Goal: Check status: Check status

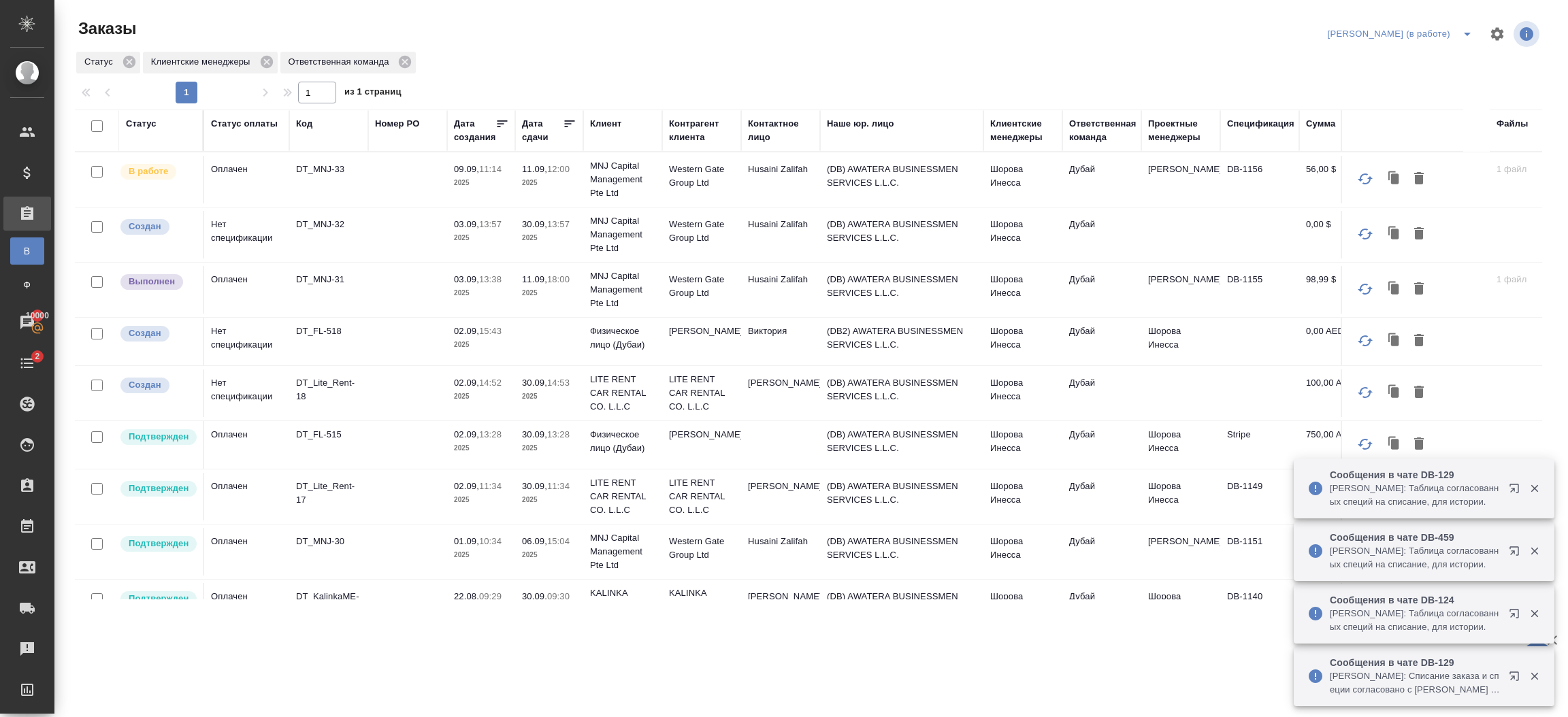
click at [486, 384] on p "14:52" at bounding box center [491, 383] width 23 height 10
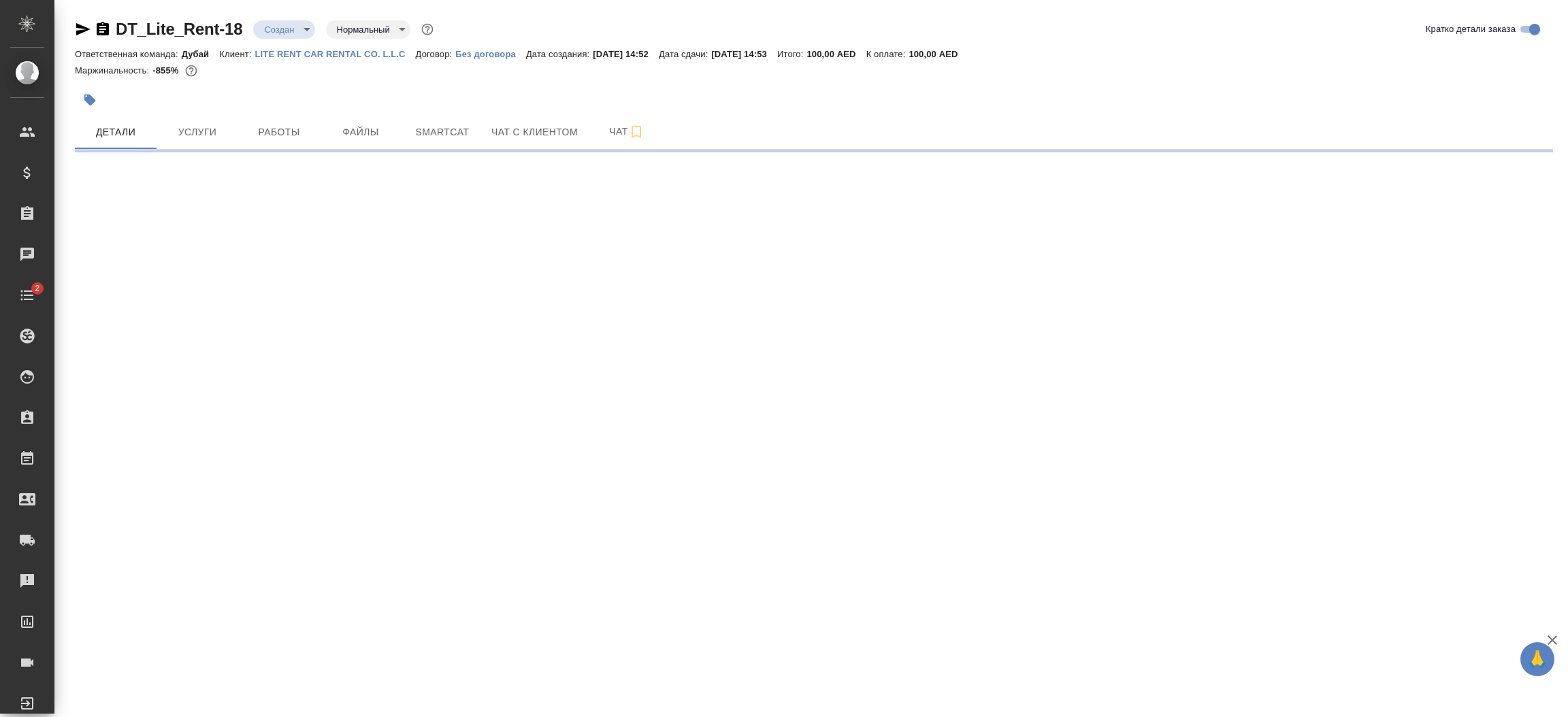
select select "RU"
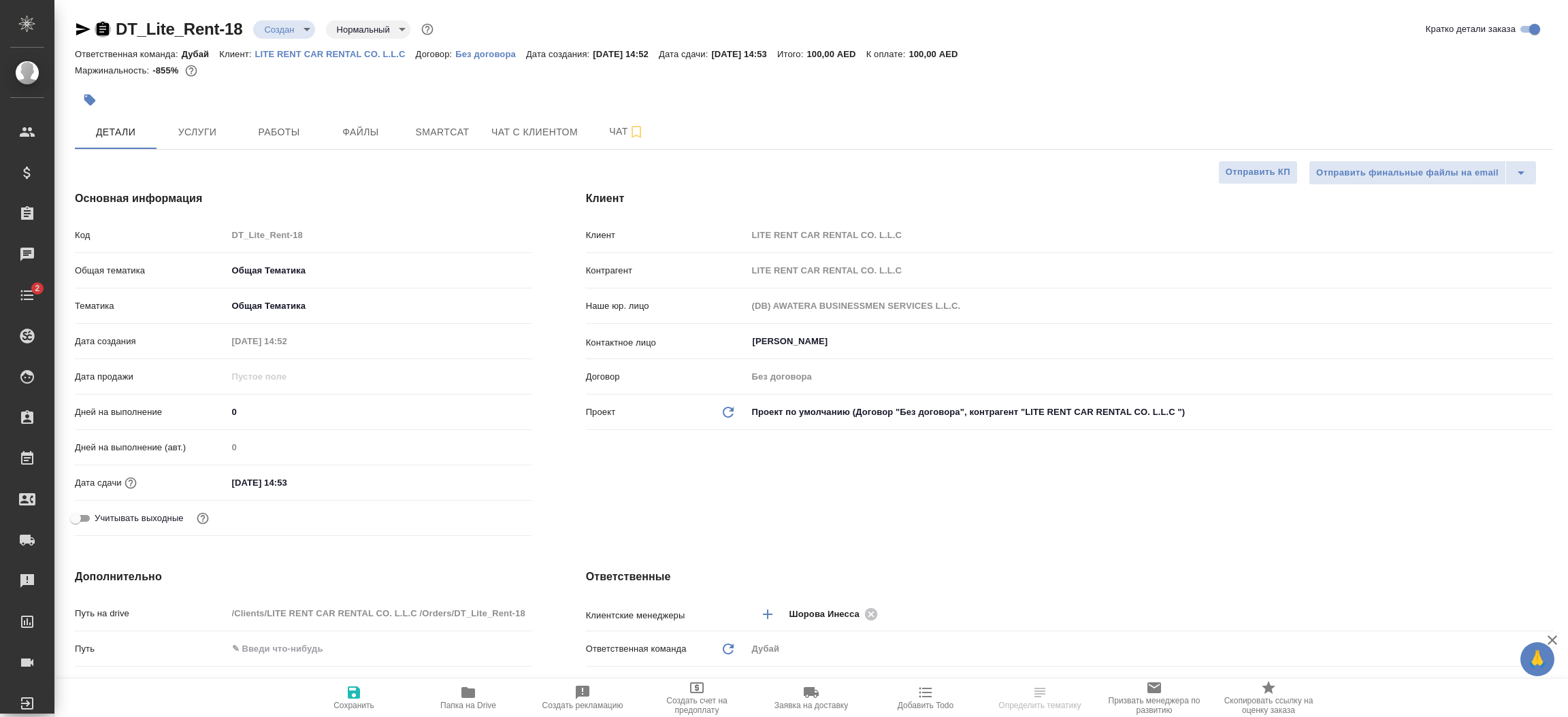
click at [95, 30] on icon "button" at bounding box center [102, 29] width 16 height 16
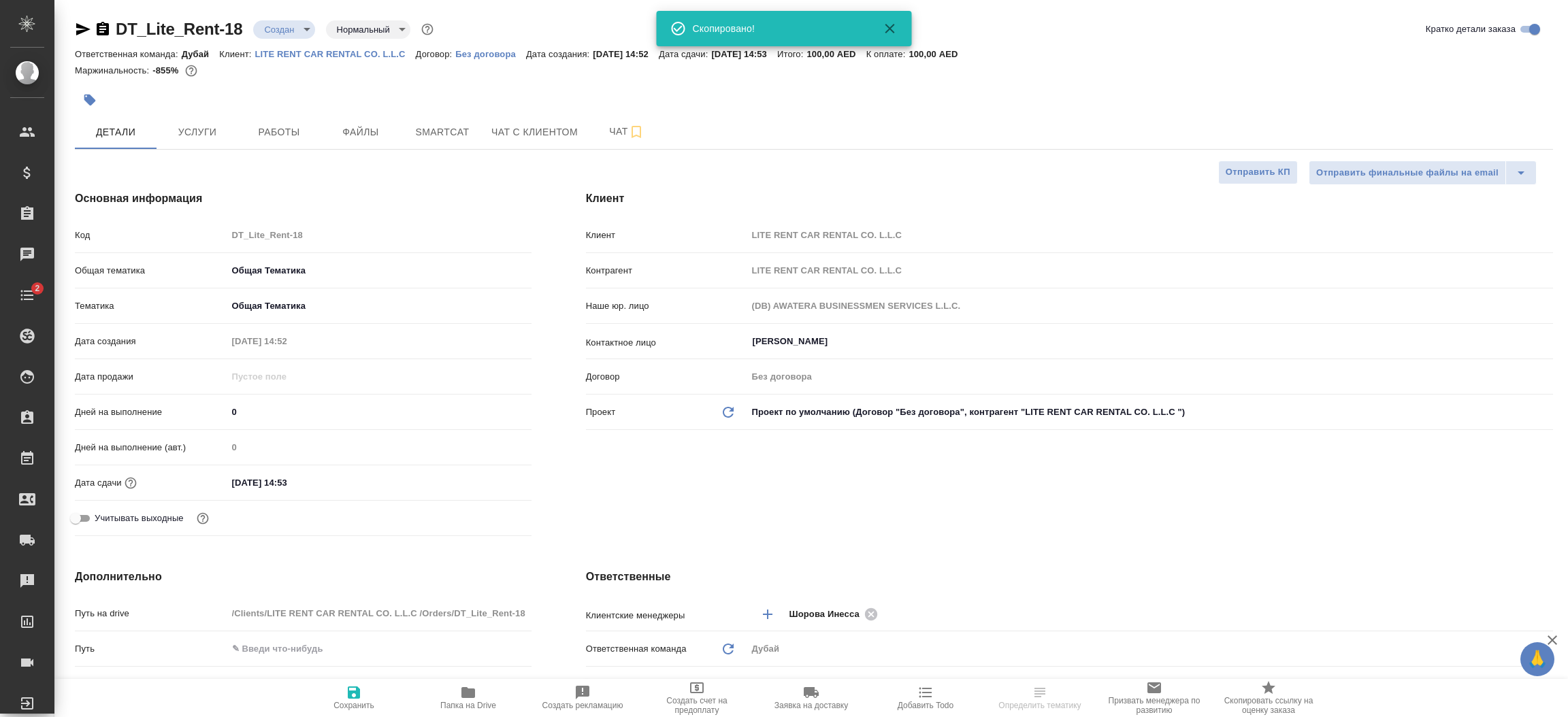
type textarea "x"
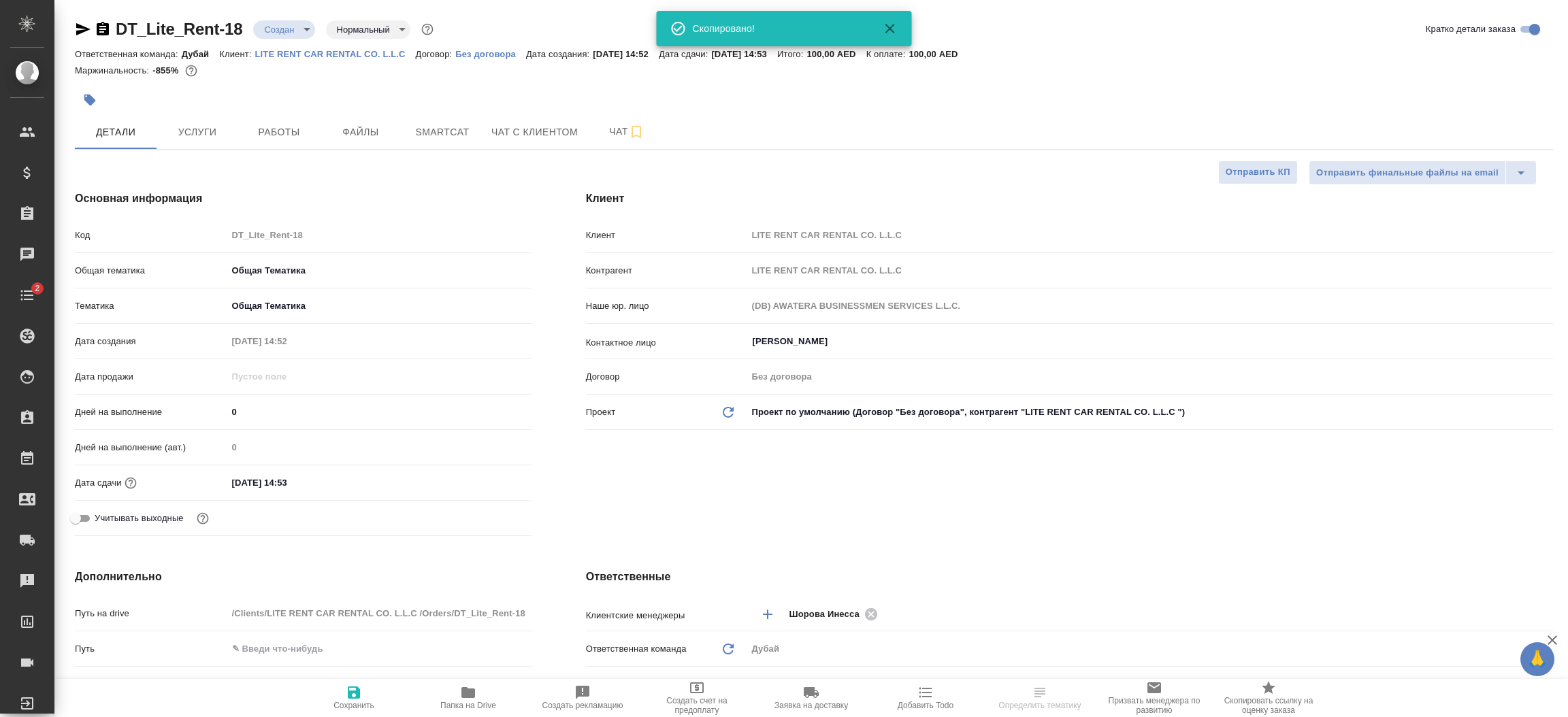
type textarea "x"
click at [83, 27] on icon "button" at bounding box center [83, 30] width 14 height 12
type textarea "x"
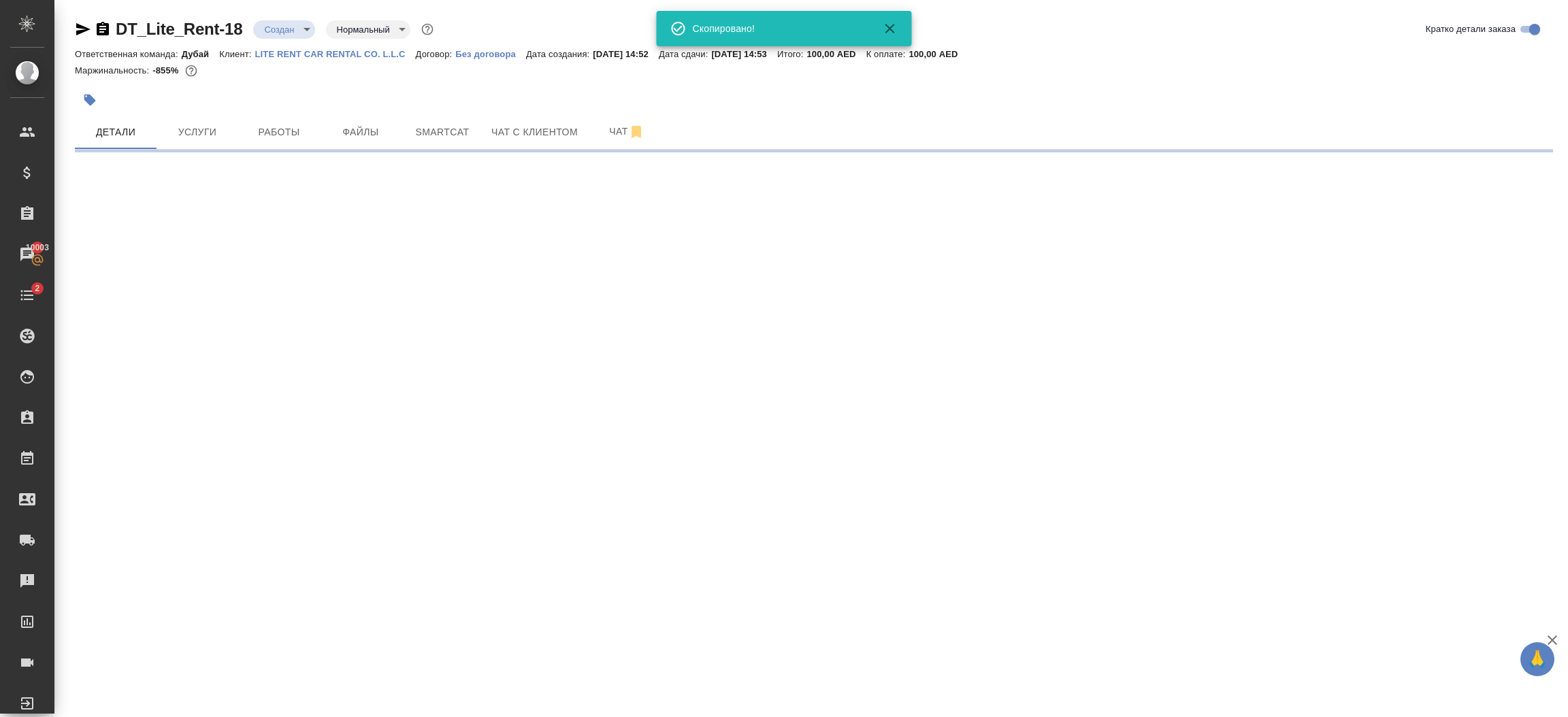
select select "RU"
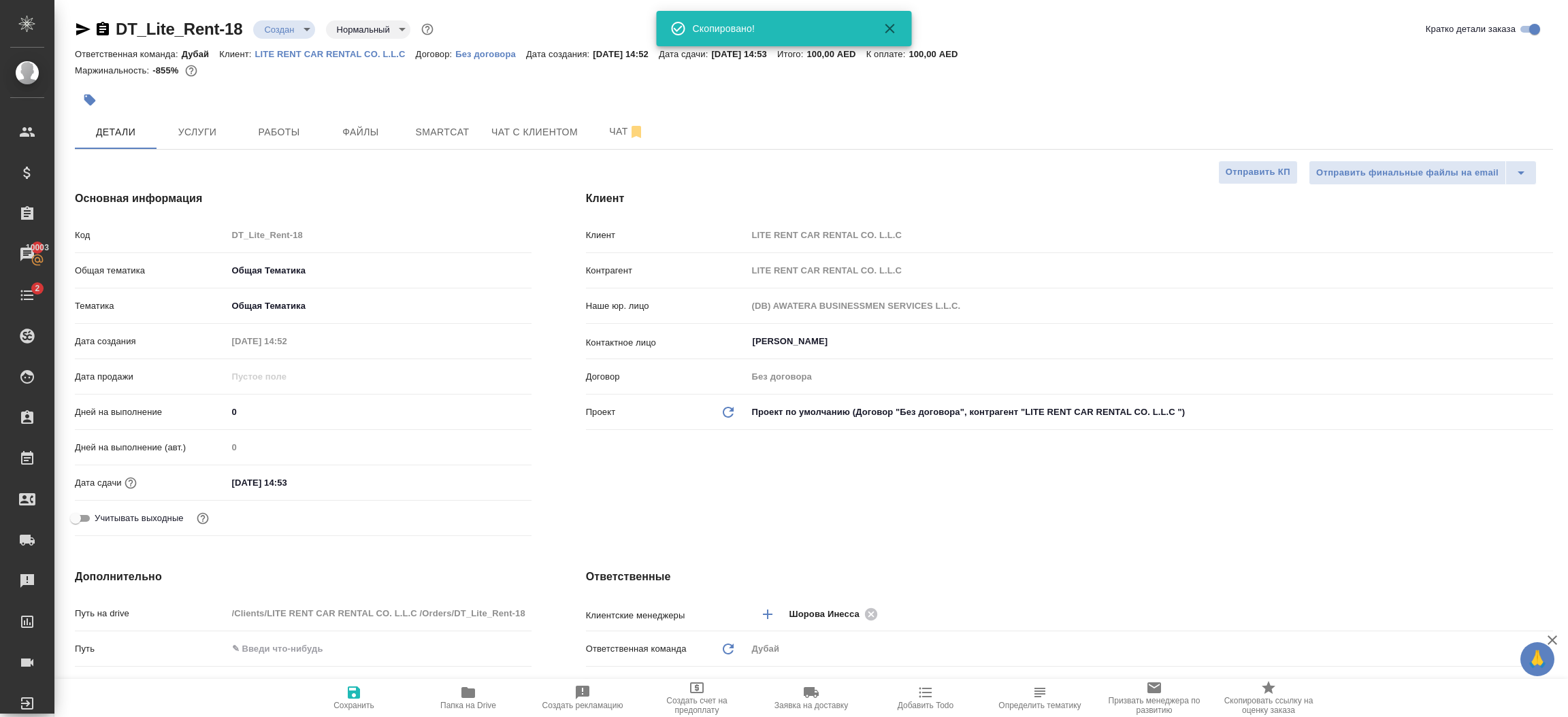
type textarea "x"
